Goal: Communication & Community: Answer question/provide support

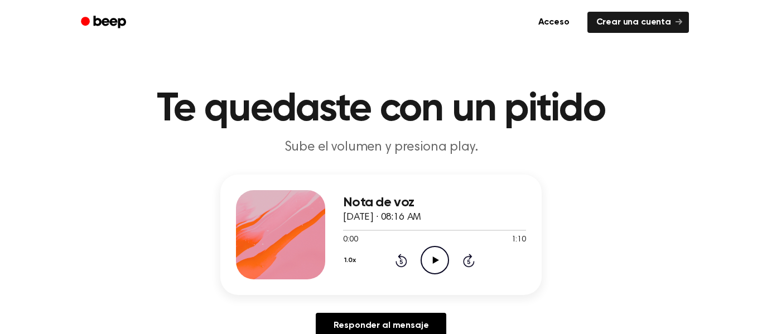
click at [438, 246] on icon "Play Audio" at bounding box center [434, 260] width 28 height 28
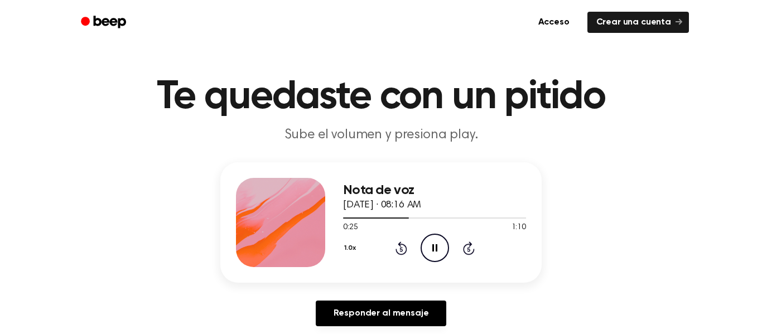
scroll to position [36, 0]
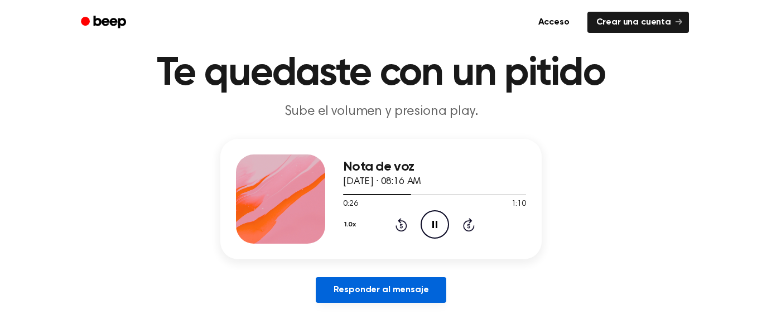
click at [425, 280] on link "Responder al mensaje" at bounding box center [381, 290] width 131 height 26
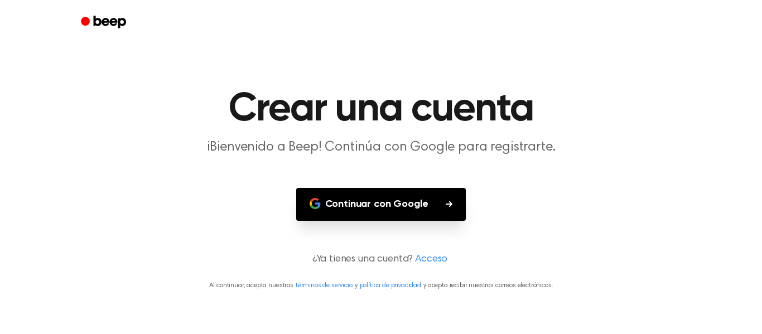
click at [408, 212] on button "Continuar con Google" at bounding box center [381, 204] width 170 height 33
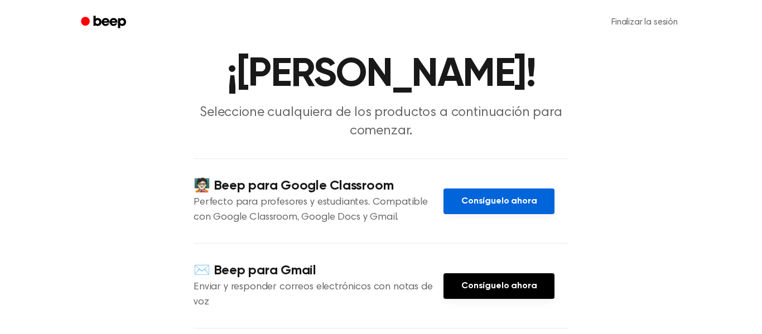
scroll to position [41, 0]
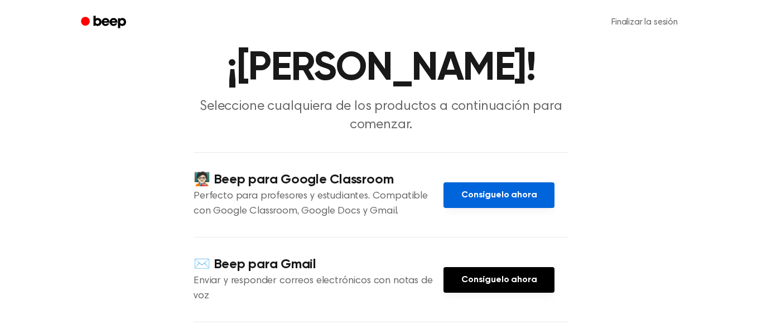
click at [511, 200] on font "Consíguelo ahora" at bounding box center [498, 195] width 75 height 9
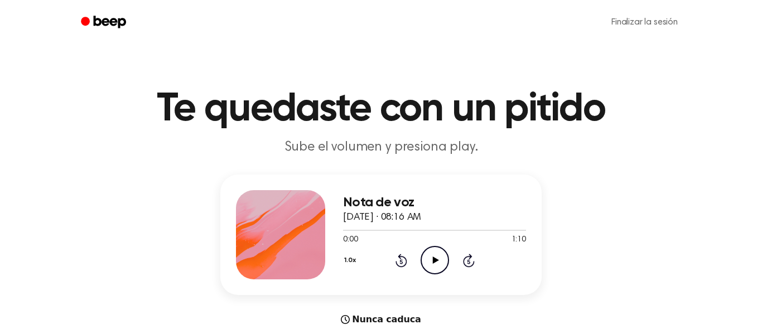
click at [425, 259] on icon "Play Audio" at bounding box center [434, 260] width 28 height 28
click at [644, 18] on font "Finalizar la sesión" at bounding box center [644, 22] width 66 height 9
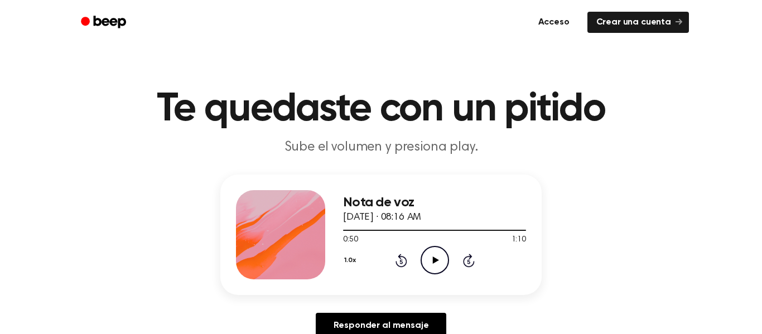
click at [400, 262] on icon at bounding box center [400, 261] width 3 height 4
click at [403, 262] on icon "Rewind 5 seconds" at bounding box center [401, 260] width 12 height 14
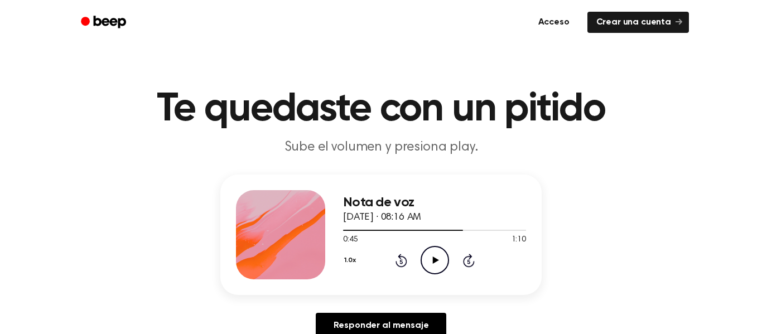
click at [403, 262] on icon "Rewind 5 seconds" at bounding box center [401, 260] width 12 height 14
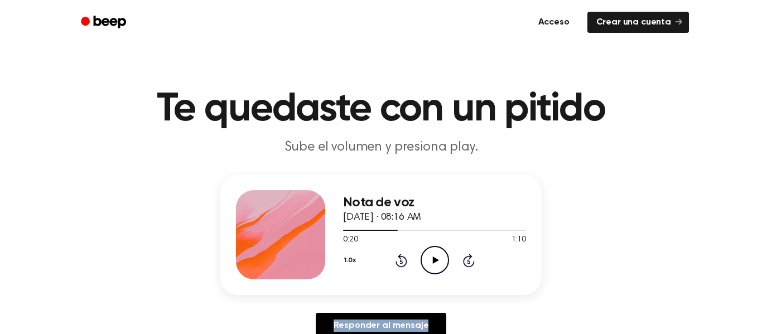
click at [403, 262] on icon "Rewind 5 seconds" at bounding box center [401, 260] width 12 height 14
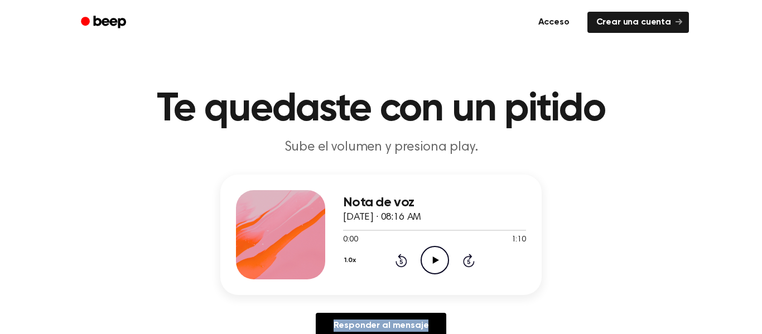
click at [403, 262] on icon "Rewind 5 seconds" at bounding box center [401, 260] width 12 height 14
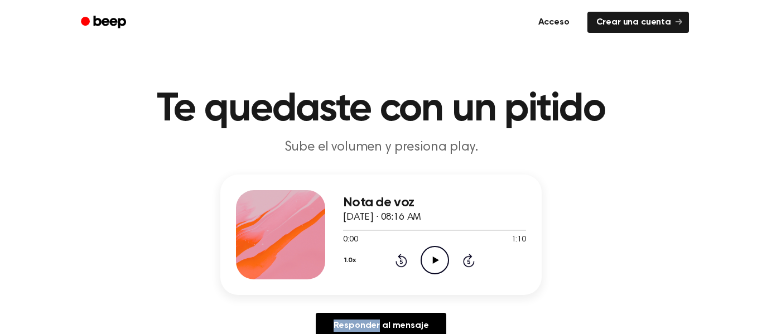
click at [403, 262] on icon "Rewind 5 seconds" at bounding box center [401, 260] width 12 height 14
click at [400, 260] on icon at bounding box center [400, 261] width 3 height 4
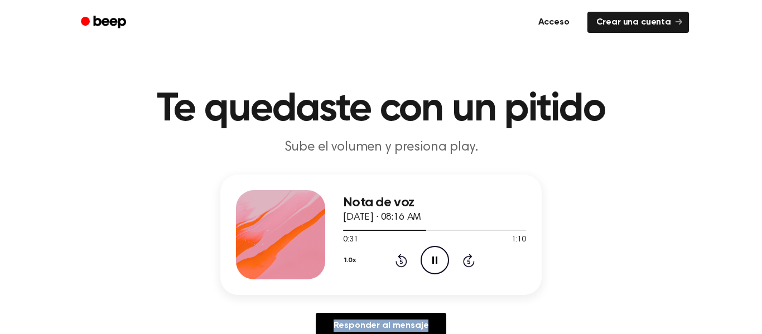
click at [400, 260] on icon at bounding box center [400, 261] width 3 height 4
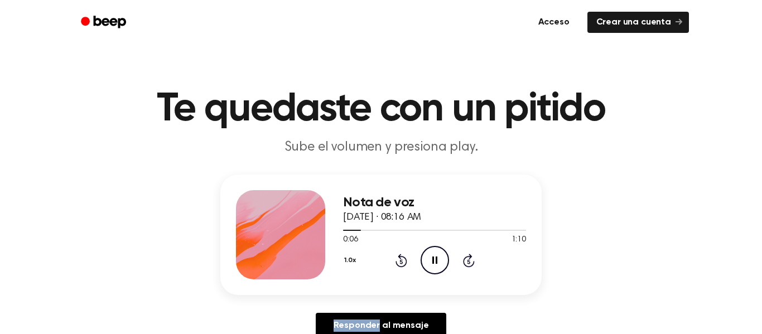
click at [400, 260] on icon at bounding box center [400, 261] width 3 height 4
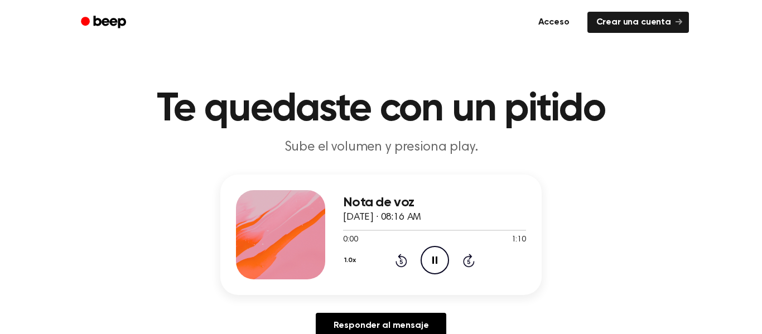
click at [400, 260] on icon at bounding box center [400, 261] width 3 height 4
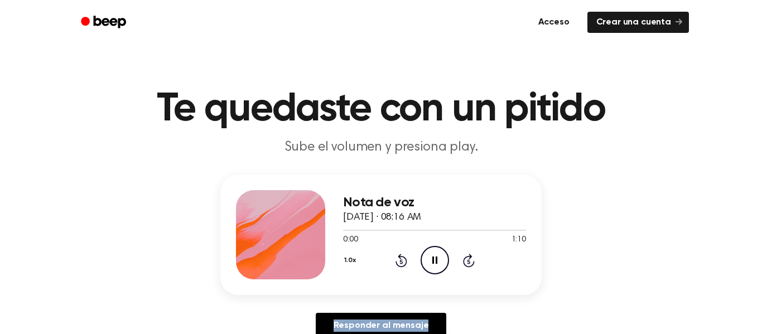
click at [400, 260] on icon at bounding box center [400, 261] width 3 height 4
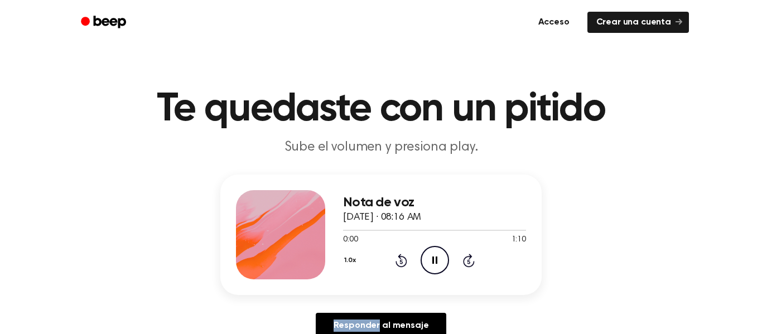
click at [400, 260] on icon at bounding box center [400, 261] width 3 height 4
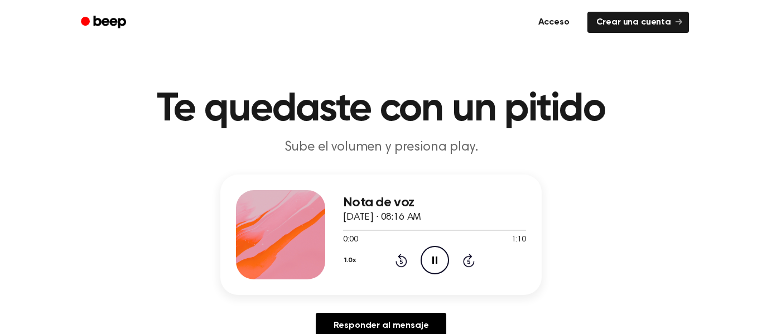
click at [400, 260] on icon at bounding box center [400, 261] width 3 height 4
click at [433, 267] on icon "Play Audio" at bounding box center [434, 260] width 28 height 28
